Goal: Transaction & Acquisition: Subscribe to service/newsletter

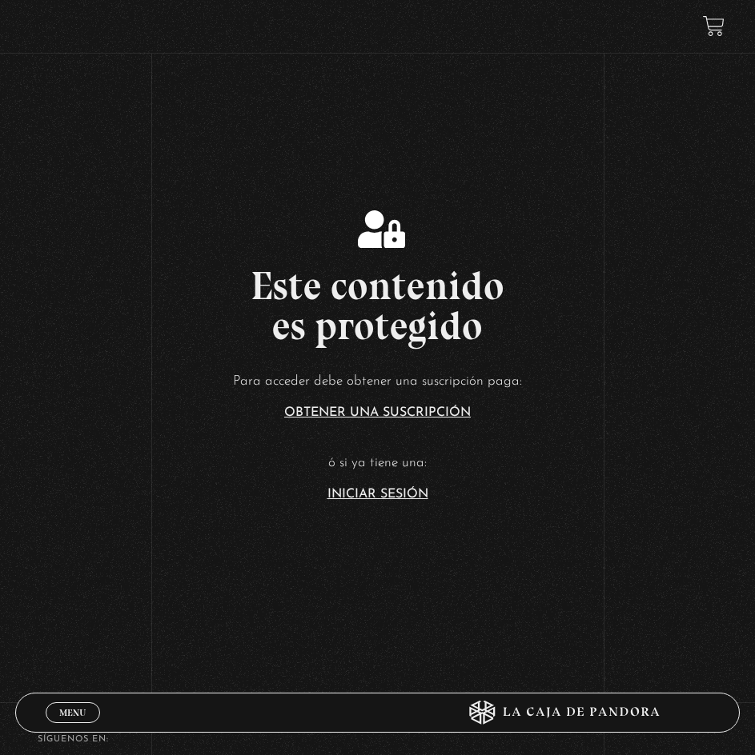
scroll to position [240, 0]
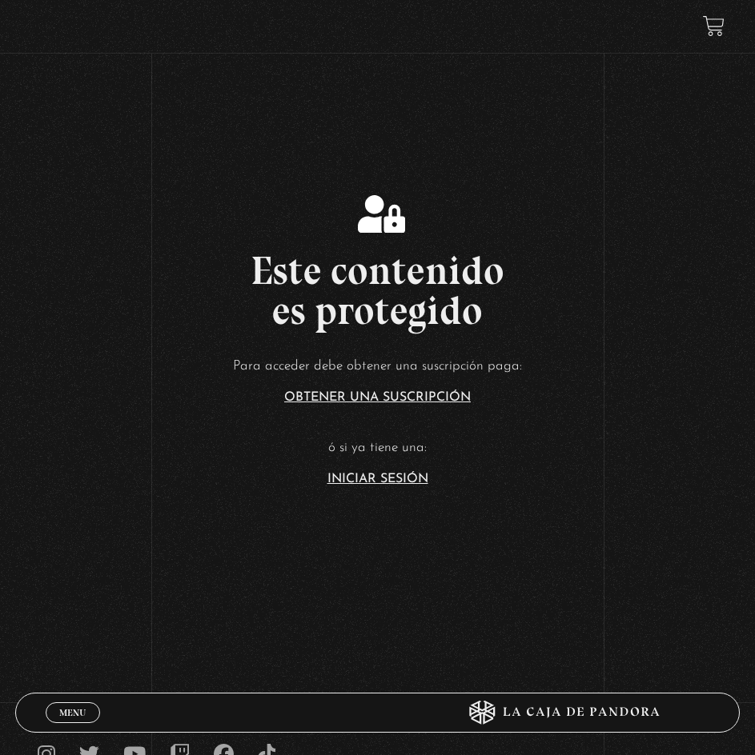
click at [404, 480] on link "Iniciar Sesión" at bounding box center [377, 479] width 101 height 13
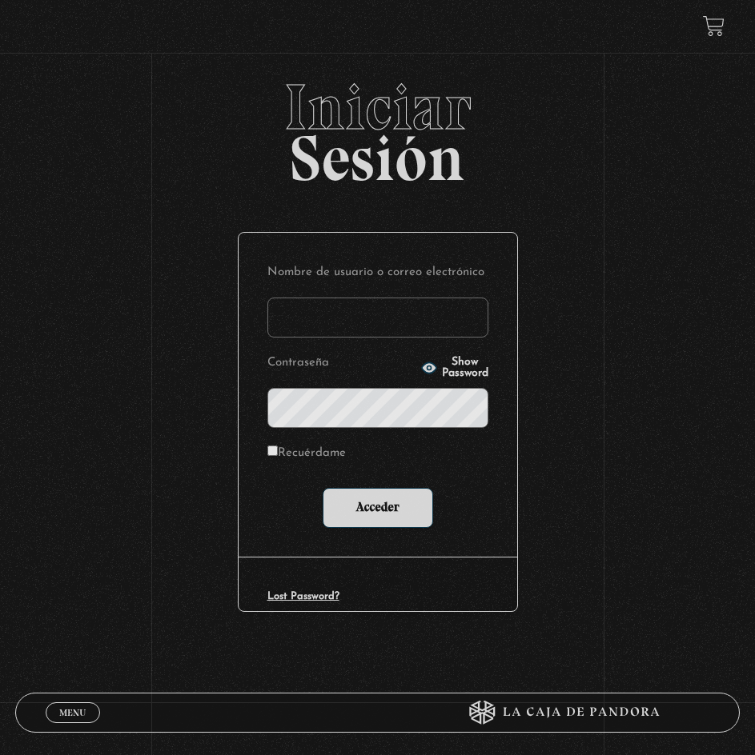
click at [371, 318] on input "Nombre de usuario o correo electrónico" at bounding box center [377, 318] width 221 height 40
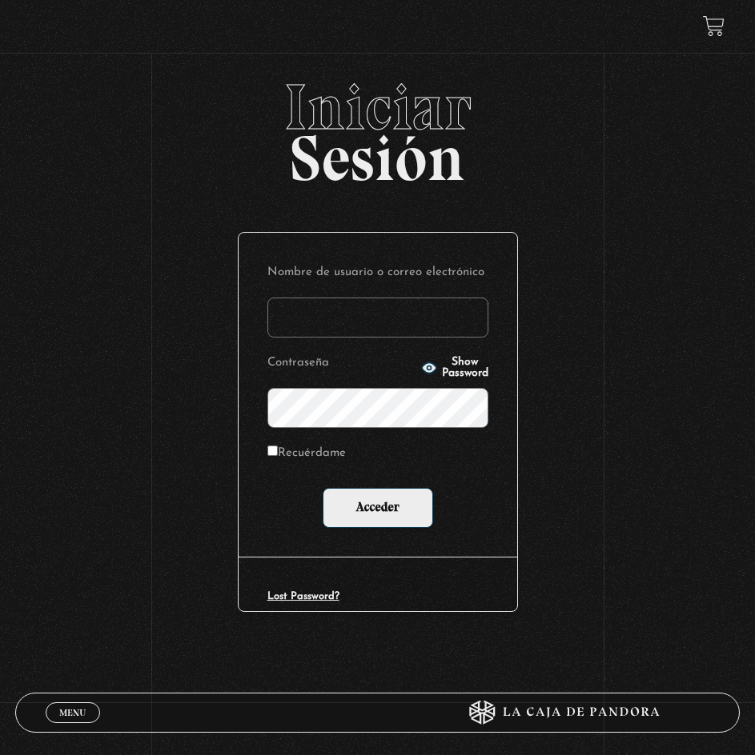
type input "[EMAIL_ADDRESS][PERSON_NAME][DOMAIN_NAME]"
click at [322, 488] on input "Acceder" at bounding box center [377, 508] width 110 height 40
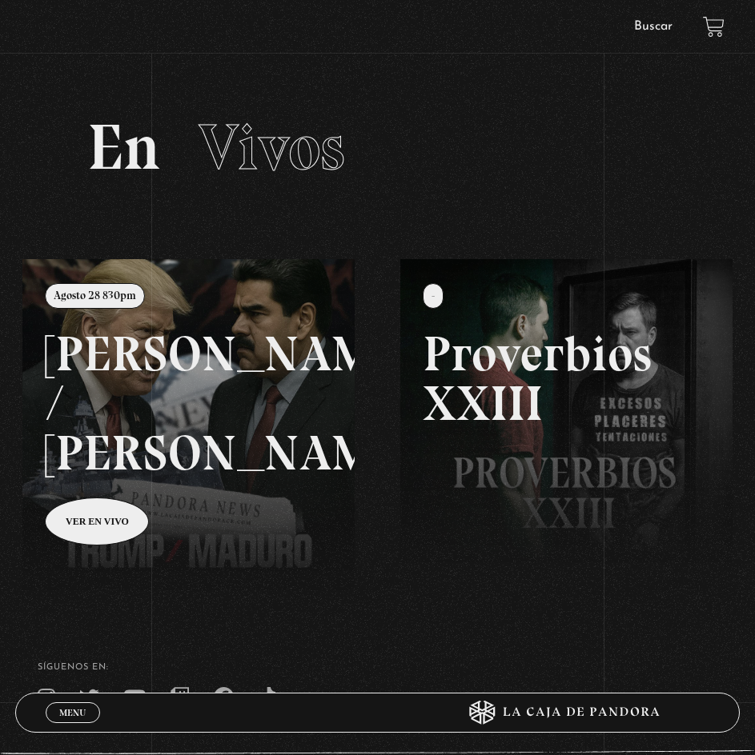
click at [118, 454] on link at bounding box center [399, 636] width 755 height 755
